Goal: Information Seeking & Learning: Learn about a topic

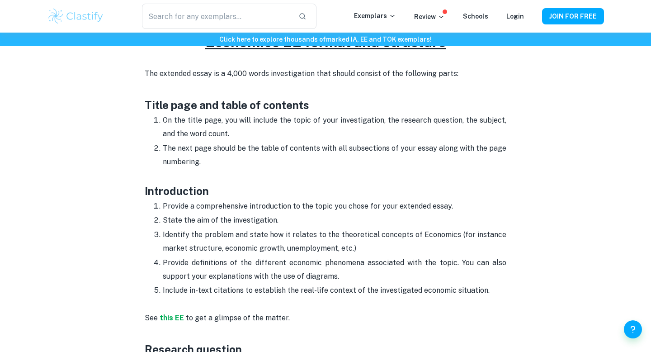
scroll to position [420, 0]
drag, startPoint x: 142, startPoint y: 191, endPoint x: 500, endPoint y: 292, distance: 371.8
copy div "Introduction Provide a comprehensive introduction to the topic you chose for yo…"
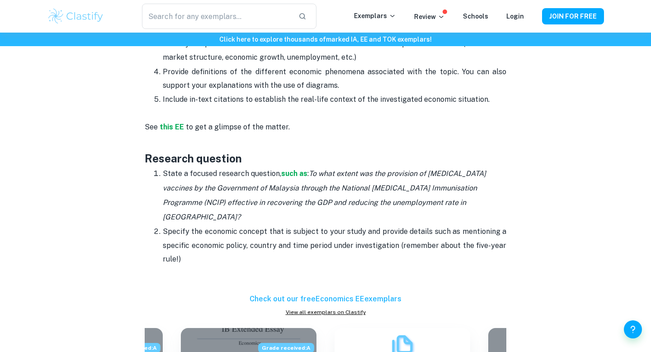
scroll to position [623, 0]
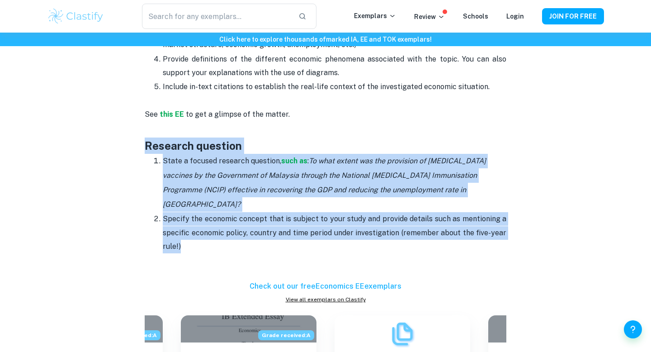
drag, startPoint x: 142, startPoint y: 148, endPoint x: 209, endPoint y: 233, distance: 107.9
copy div "Research question State a focused research question, such as : To what extent w…"
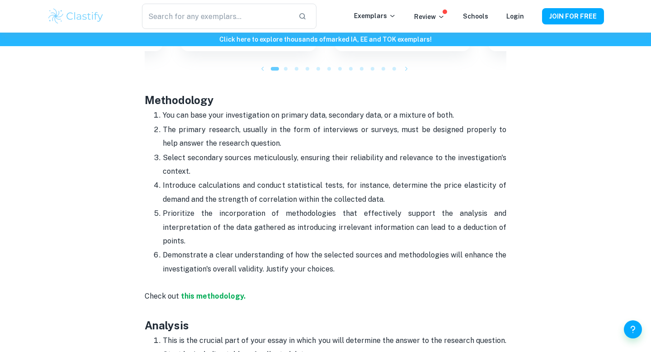
scroll to position [965, 0]
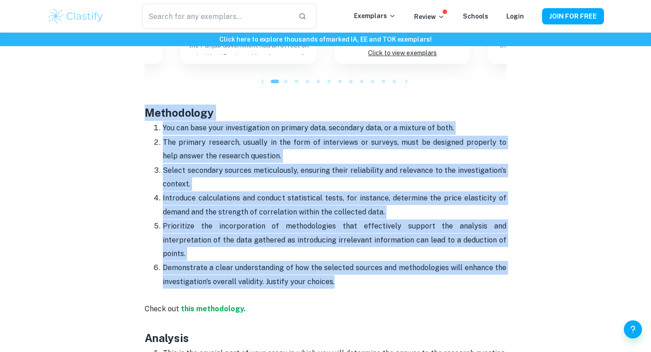
drag, startPoint x: 140, startPoint y: 98, endPoint x: 330, endPoint y: 256, distance: 247.3
click at [331, 256] on div "Economics EE Format and Structure By [PERSON_NAME] • [DATE] Get feedback on you…" at bounding box center [325, 85] width 557 height 1961
copy div "Methodology You can base your investigation on primary data, secondary data, or…"
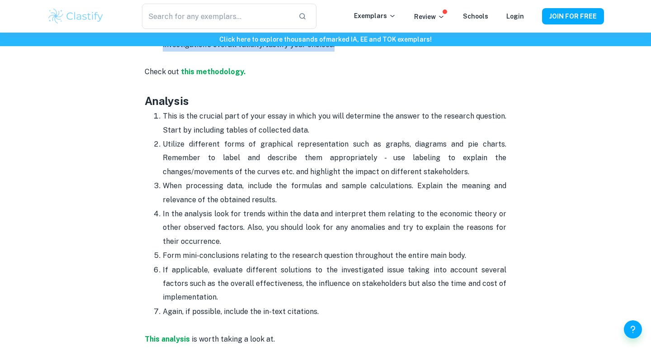
scroll to position [1207, 0]
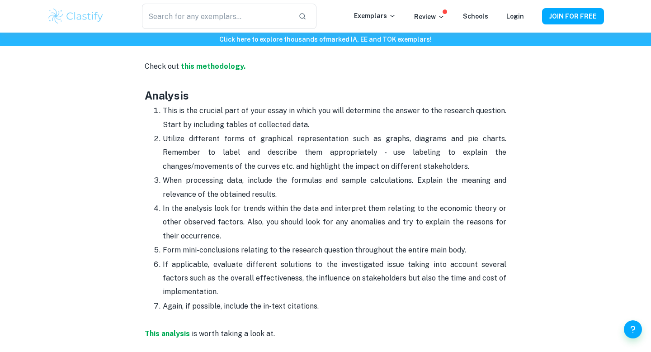
drag, startPoint x: 147, startPoint y: 69, endPoint x: 368, endPoint y: 285, distance: 308.7
copy div "Loremips Dolo si ame consect adip el sedd eiusm te incid utl etdo magnaaliq eni…"
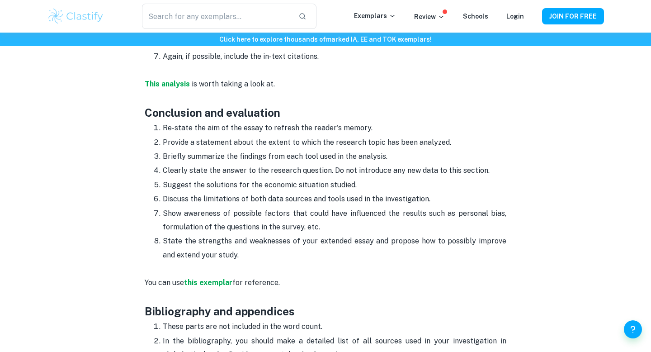
scroll to position [1470, 0]
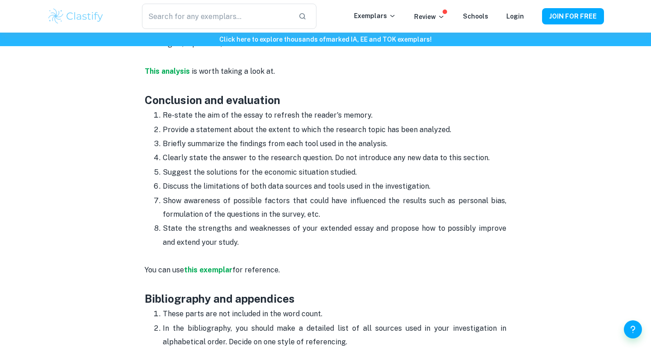
drag, startPoint x: 147, startPoint y: 78, endPoint x: 275, endPoint y: 214, distance: 186.3
copy div "Conclusion and evaluation Re-state the aim of the essay to refresh the reader's…"
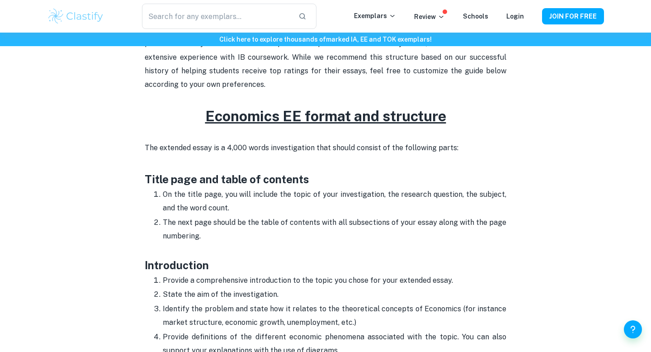
scroll to position [340, 0]
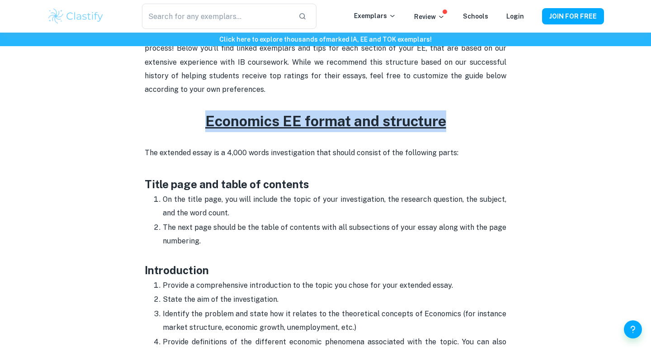
drag, startPoint x: 204, startPoint y: 123, endPoint x: 490, endPoint y: 123, distance: 285.9
click at [490, 123] on h2 "Economics EE format and structure" at bounding box center [326, 121] width 362 height 22
copy u "Economics EE format and structure"
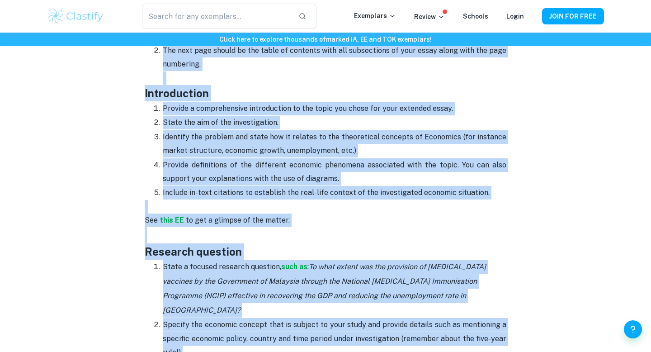
scroll to position [522, 0]
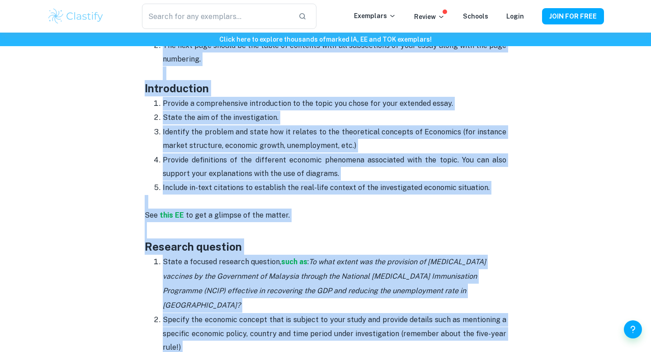
drag, startPoint x: 150, startPoint y: 152, endPoint x: 489, endPoint y: 185, distance: 340.9
copy div "The extended essay is a 4,000 words investigation that should consist of the fo…"
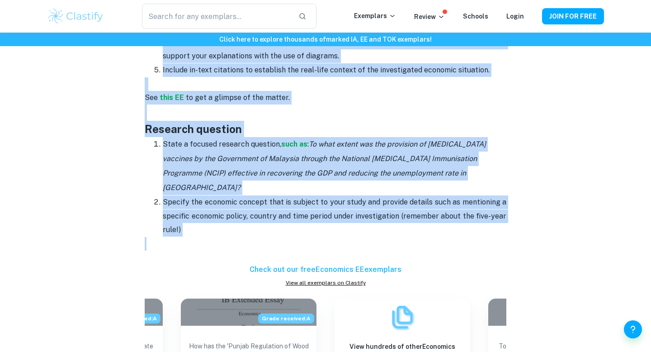
scroll to position [639, 0]
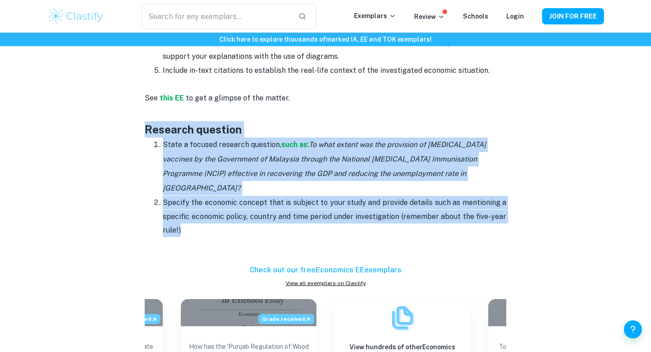
drag, startPoint x: 146, startPoint y: 123, endPoint x: 185, endPoint y: 215, distance: 99.3
copy div "Research question State a focused research question, such as : To what extent w…"
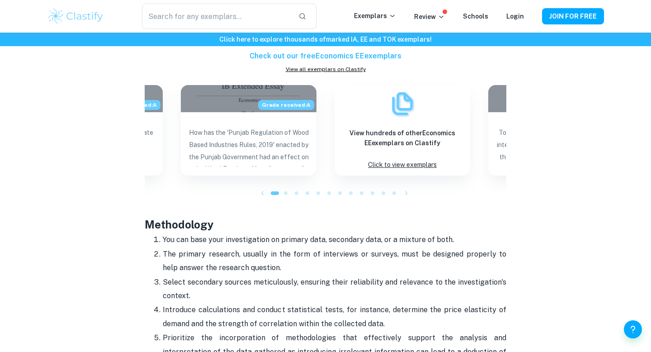
scroll to position [947, 0]
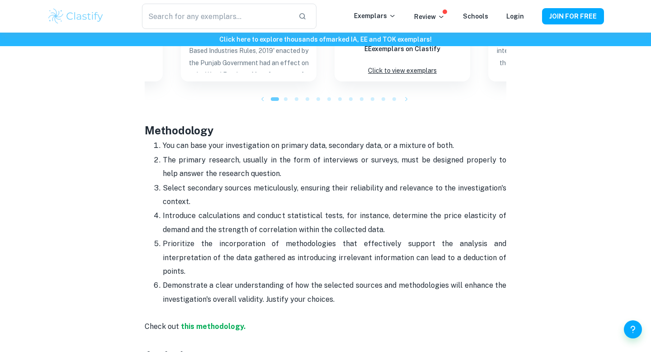
drag, startPoint x: 144, startPoint y: 115, endPoint x: 348, endPoint y: 266, distance: 254.5
click at [348, 266] on div "Economics EE Format and Structure By [PERSON_NAME] • [DATE] Get feedback on you…" at bounding box center [325, 129] width 557 height 2015
copy div "Methodology You can base your investigation on primary data, secondary data, or…"
click at [348, 279] on p "Demonstrate a clear understanding of how the selected sources and methodologies…" at bounding box center [335, 293] width 344 height 28
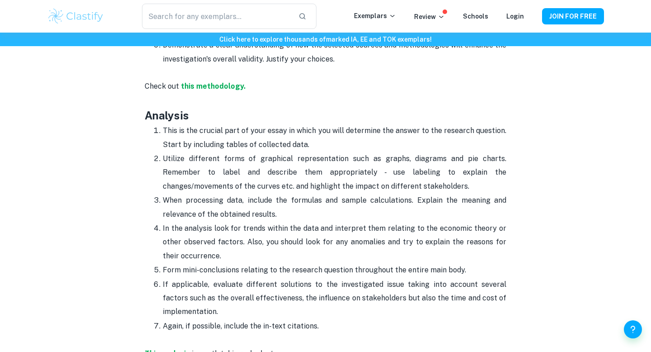
scroll to position [1187, 0]
drag, startPoint x: 141, startPoint y: 87, endPoint x: 346, endPoint y: 298, distance: 293.7
copy div "Loremips Dolo si ame consect adip el sedd eiusm te incid utl etdo magnaaliq eni…"
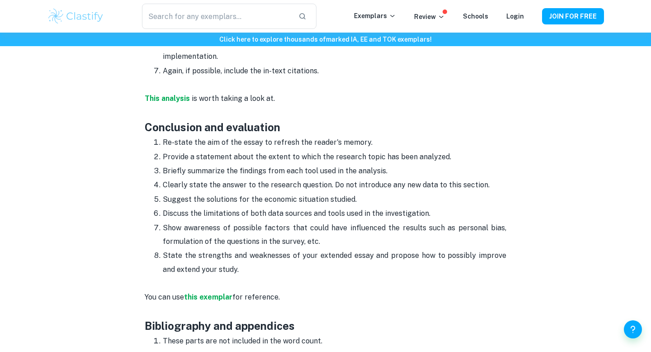
scroll to position [1434, 0]
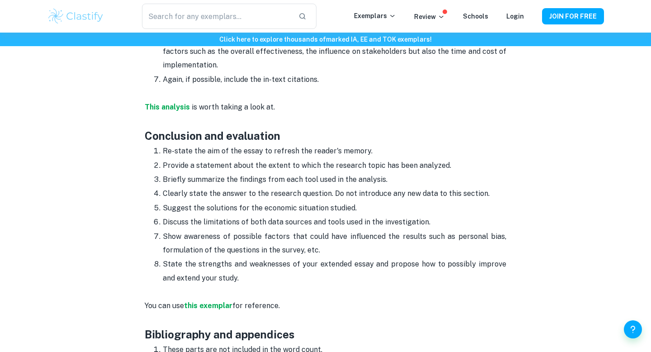
drag, startPoint x: 143, startPoint y: 107, endPoint x: 231, endPoint y: 244, distance: 163.1
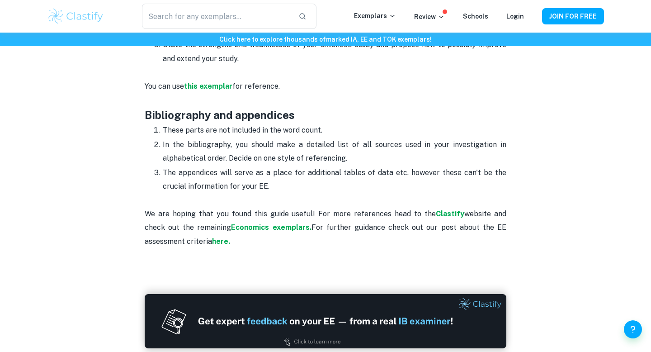
scroll to position [1665, 0]
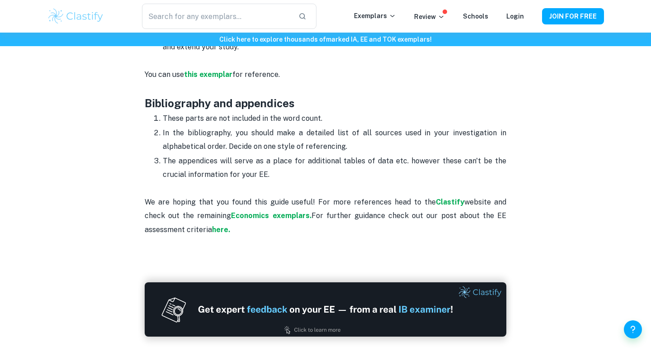
drag, startPoint x: 143, startPoint y: 75, endPoint x: 269, endPoint y: 147, distance: 144.9
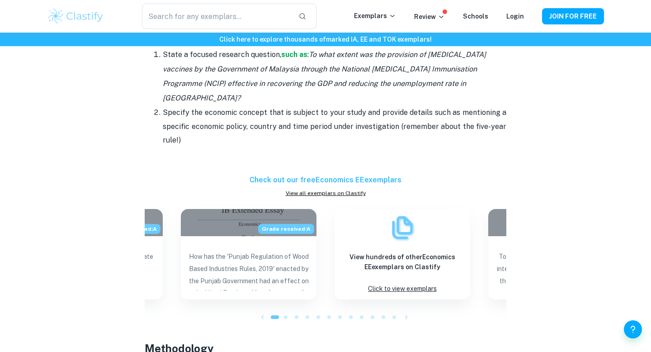
scroll to position [759, 0]
